Goal: Transaction & Acquisition: Subscribe to service/newsletter

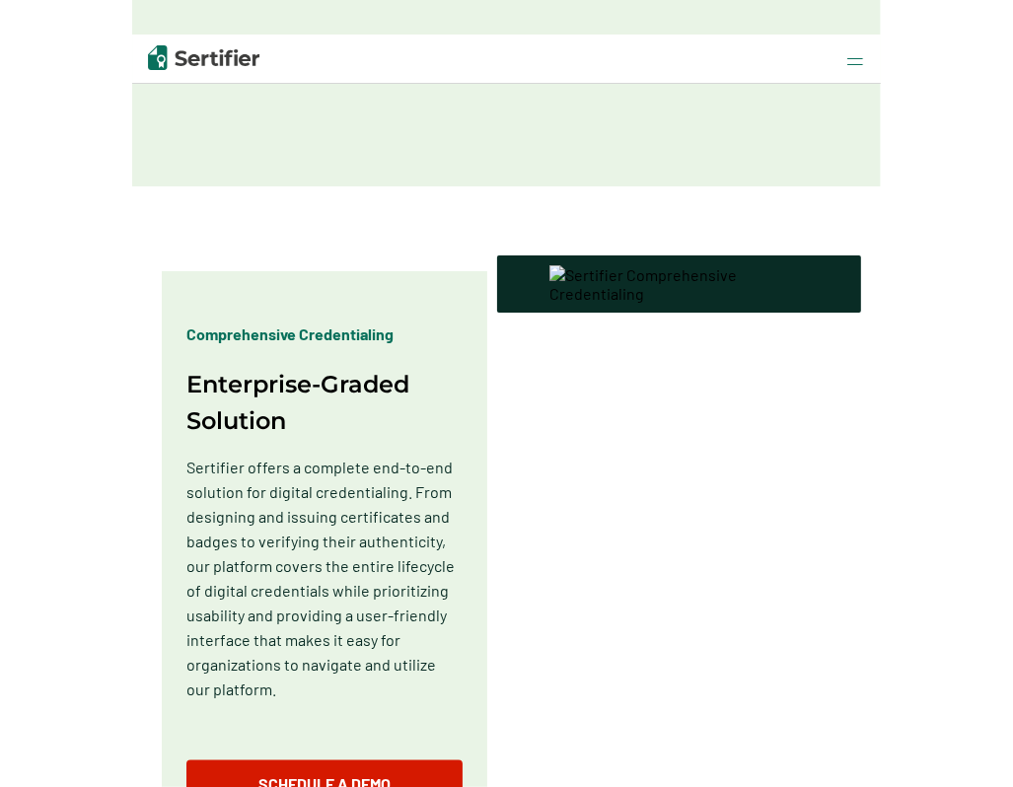
scroll to position [888, 0]
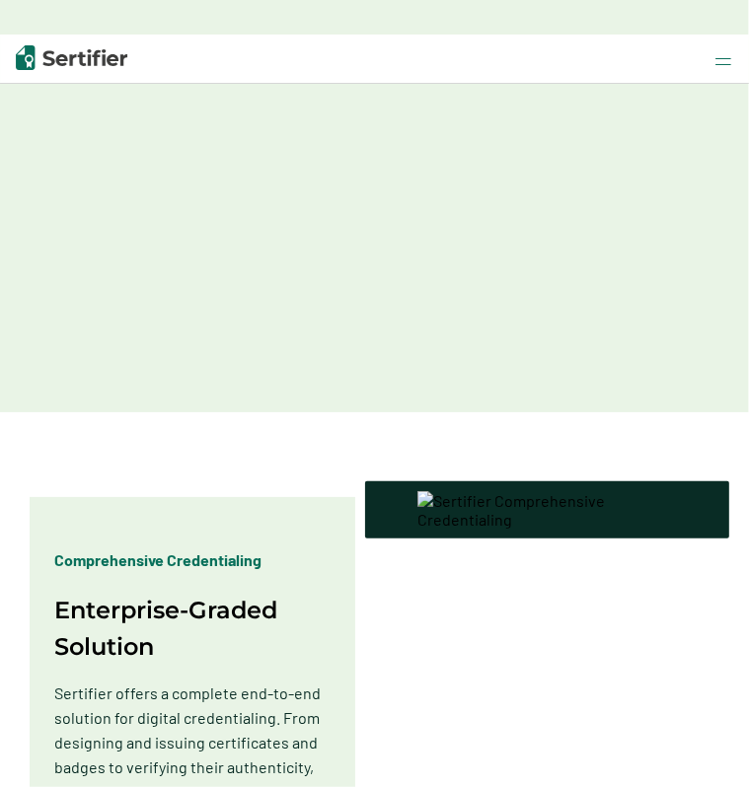
click at [725, 59] on img at bounding box center [723, 61] width 16 height 7
click at [716, 64] on img at bounding box center [723, 61] width 16 height 7
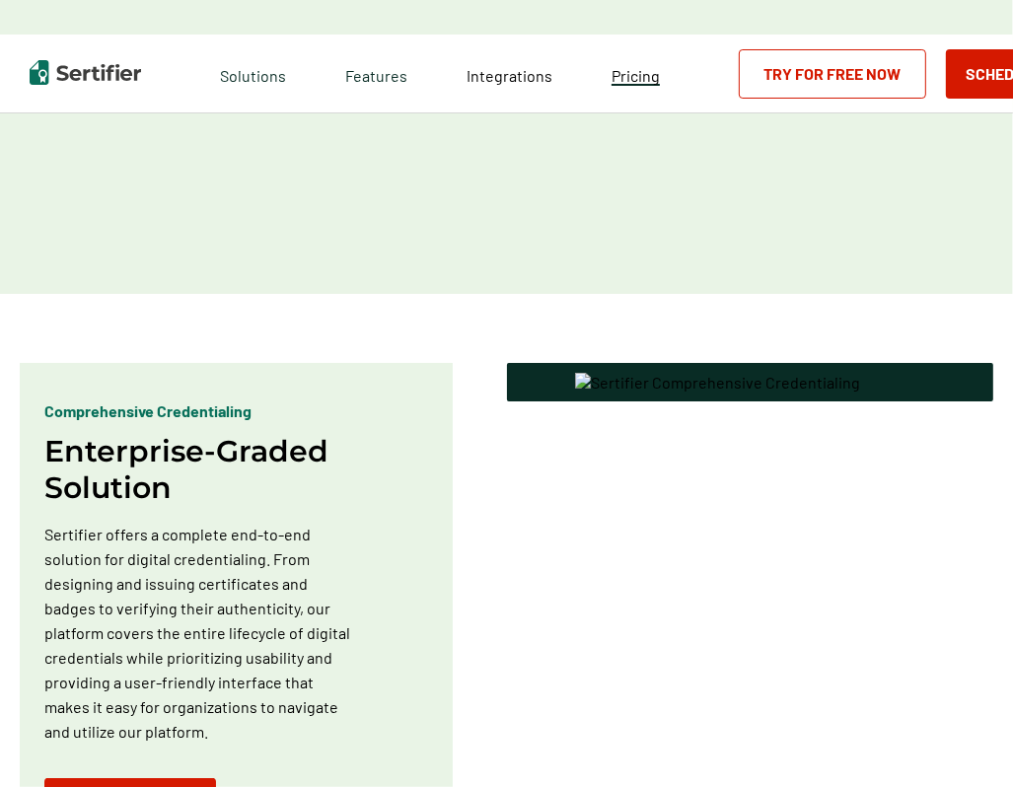
click at [613, 79] on span "Pricing" at bounding box center [636, 75] width 48 height 19
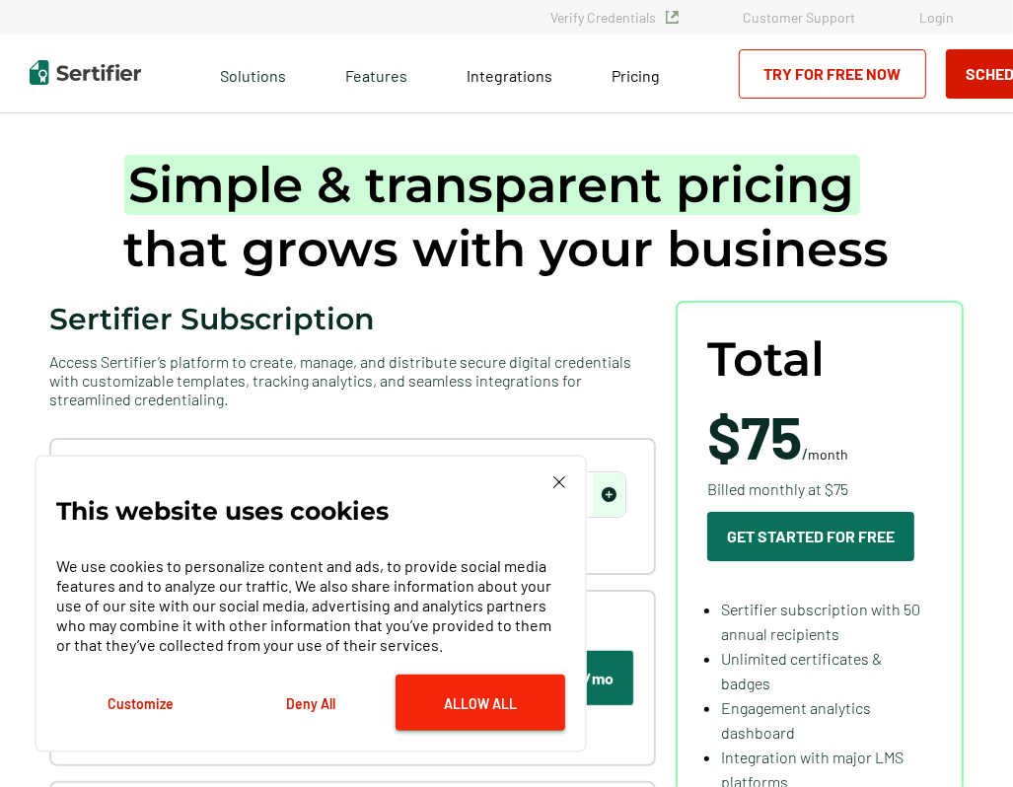
click at [440, 695] on button "Allow All" at bounding box center [481, 703] width 170 height 56
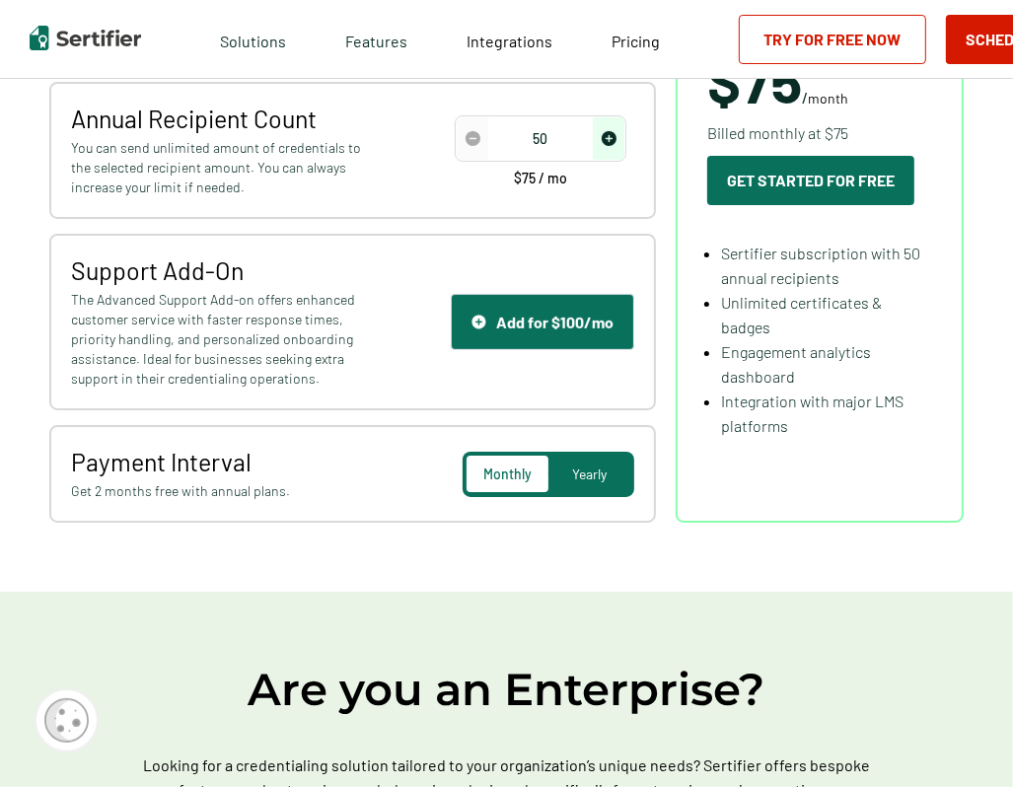
scroll to position [99, 0]
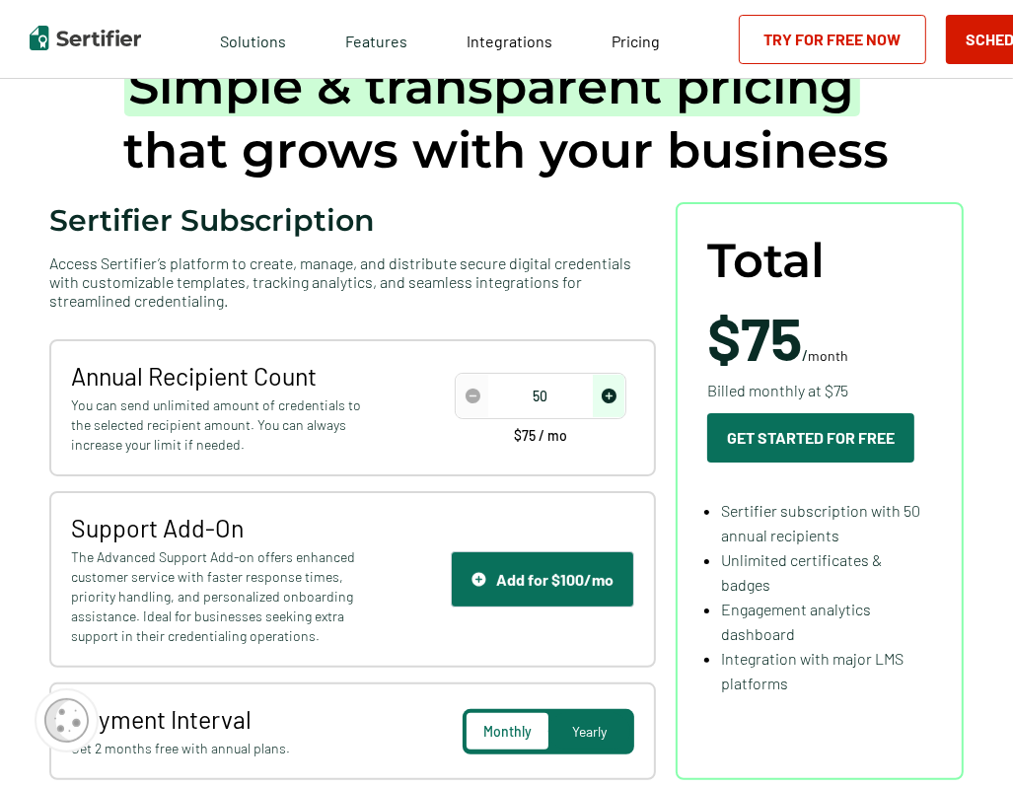
drag, startPoint x: 527, startPoint y: 393, endPoint x: 553, endPoint y: 393, distance: 26.6
click at [553, 393] on input "50" at bounding box center [541, 397] width 168 height 30
type input "500"
click at [394, 391] on div "Annual Recipient Count You can send unlimited amount of credentials to the sele…" at bounding box center [352, 407] width 607 height 137
